Goal: Find specific page/section: Find specific page/section

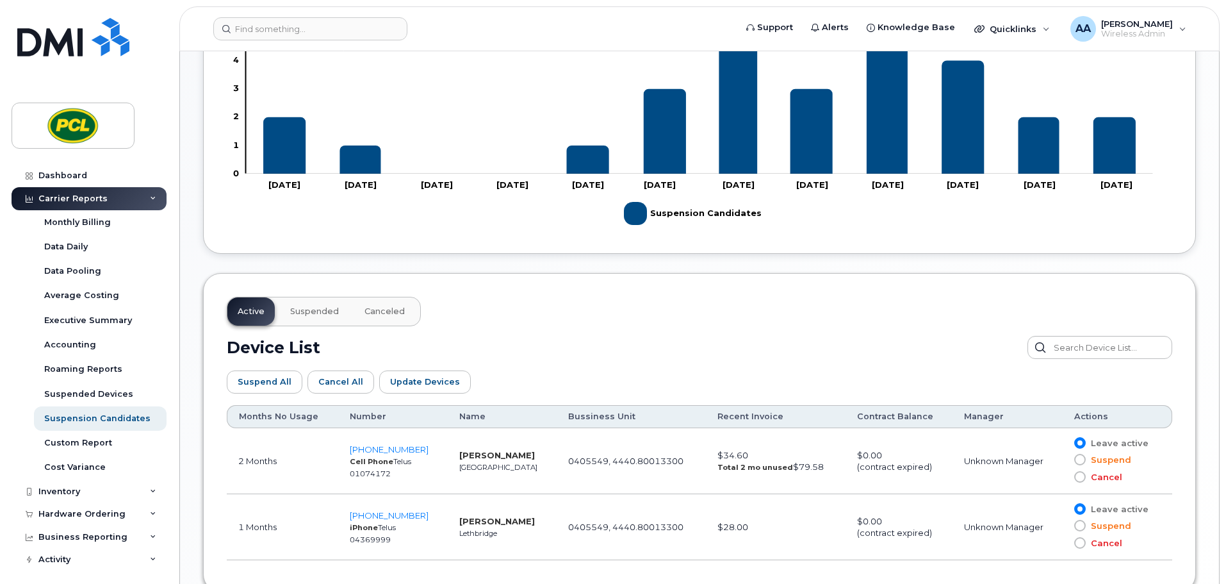
scroll to position [521, 0]
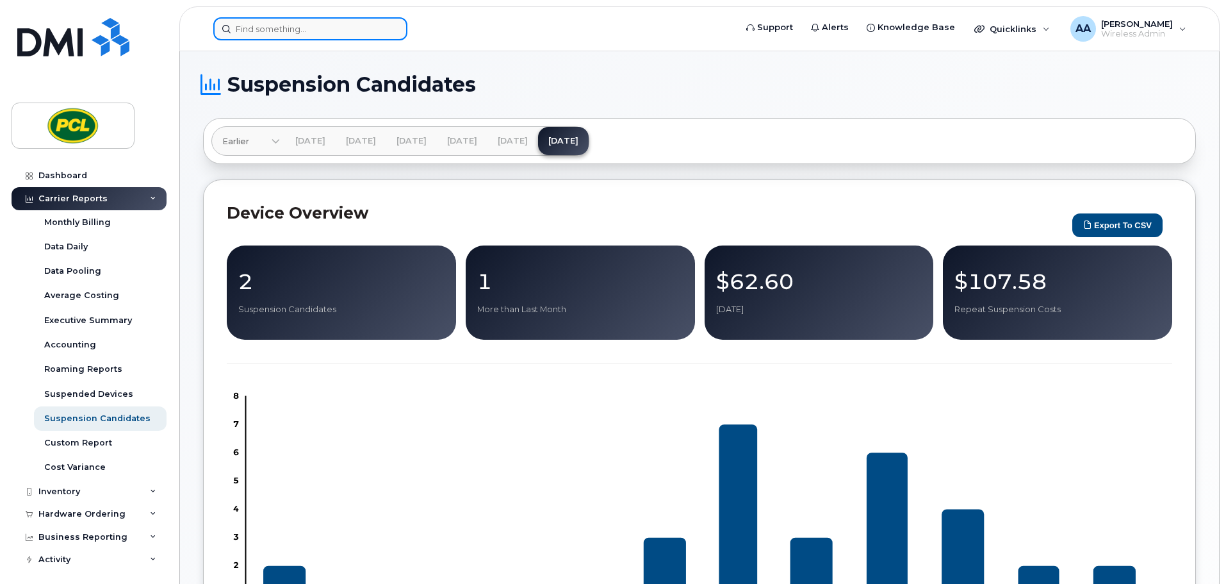
click at [301, 30] on input at bounding box center [310, 28] width 194 height 23
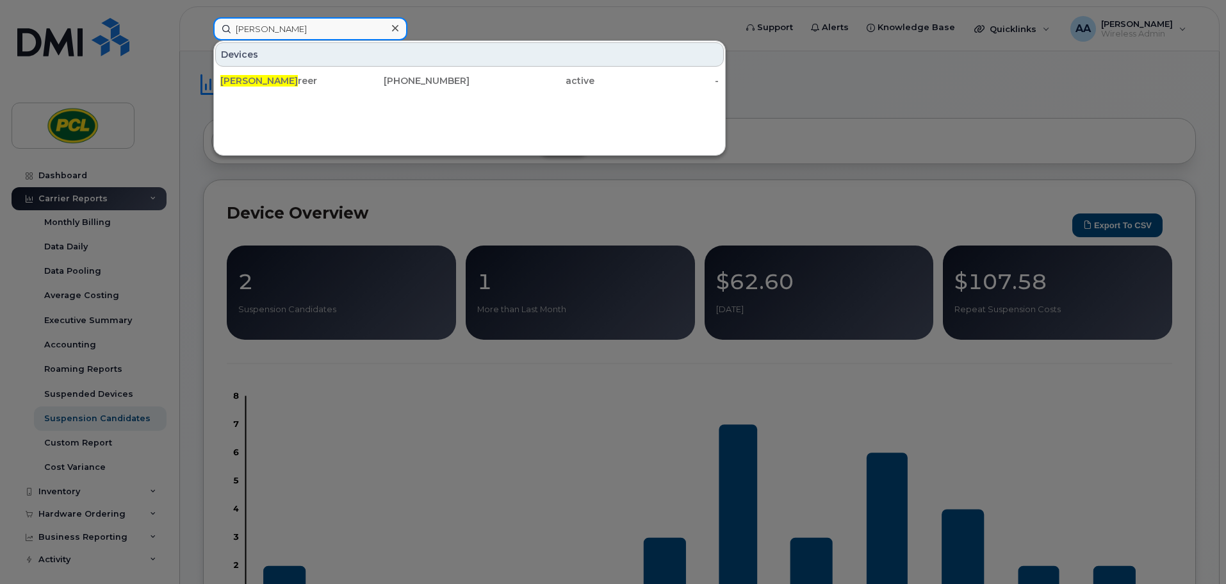
drag, startPoint x: 277, startPoint y: 31, endPoint x: 63, endPoint y: 13, distance: 214.7
click at [203, 17] on div "jared g Devices Jared G reer 403-863-9009 active -" at bounding box center [470, 28] width 534 height 23
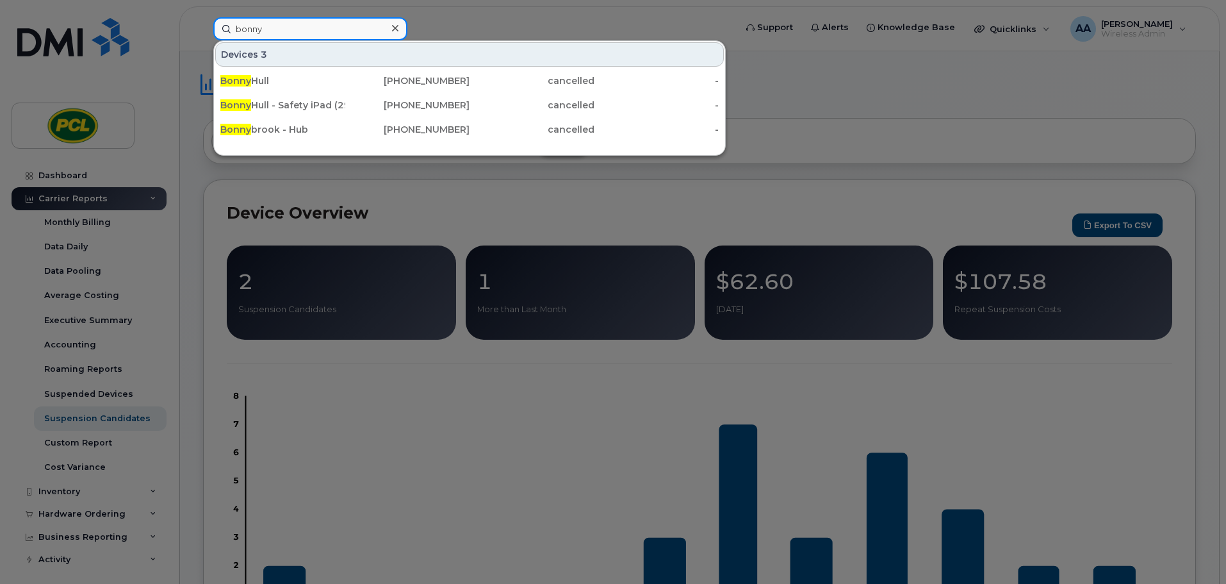
type input "bonny"
